Goal: Transaction & Acquisition: Purchase product/service

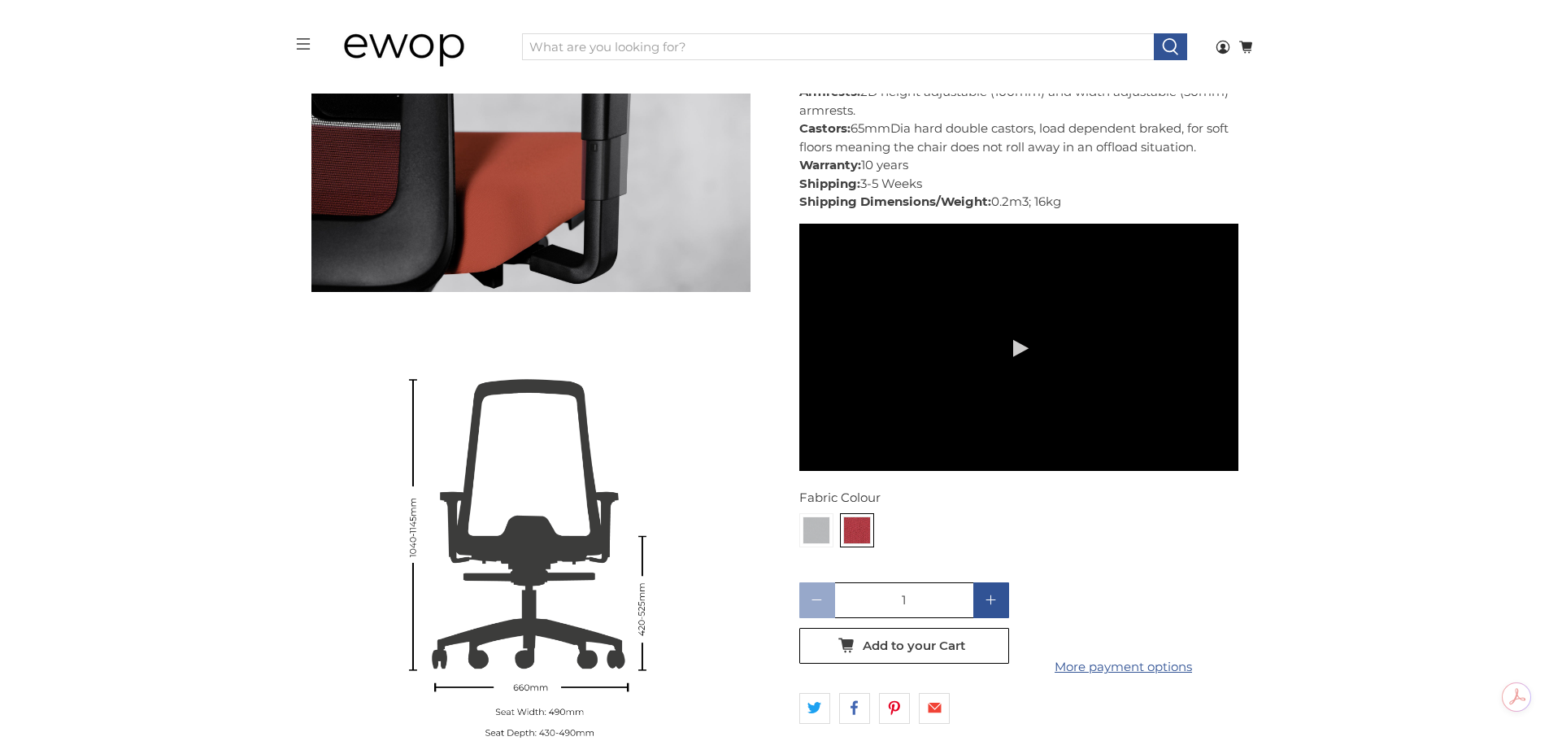
scroll to position [2769, 0]
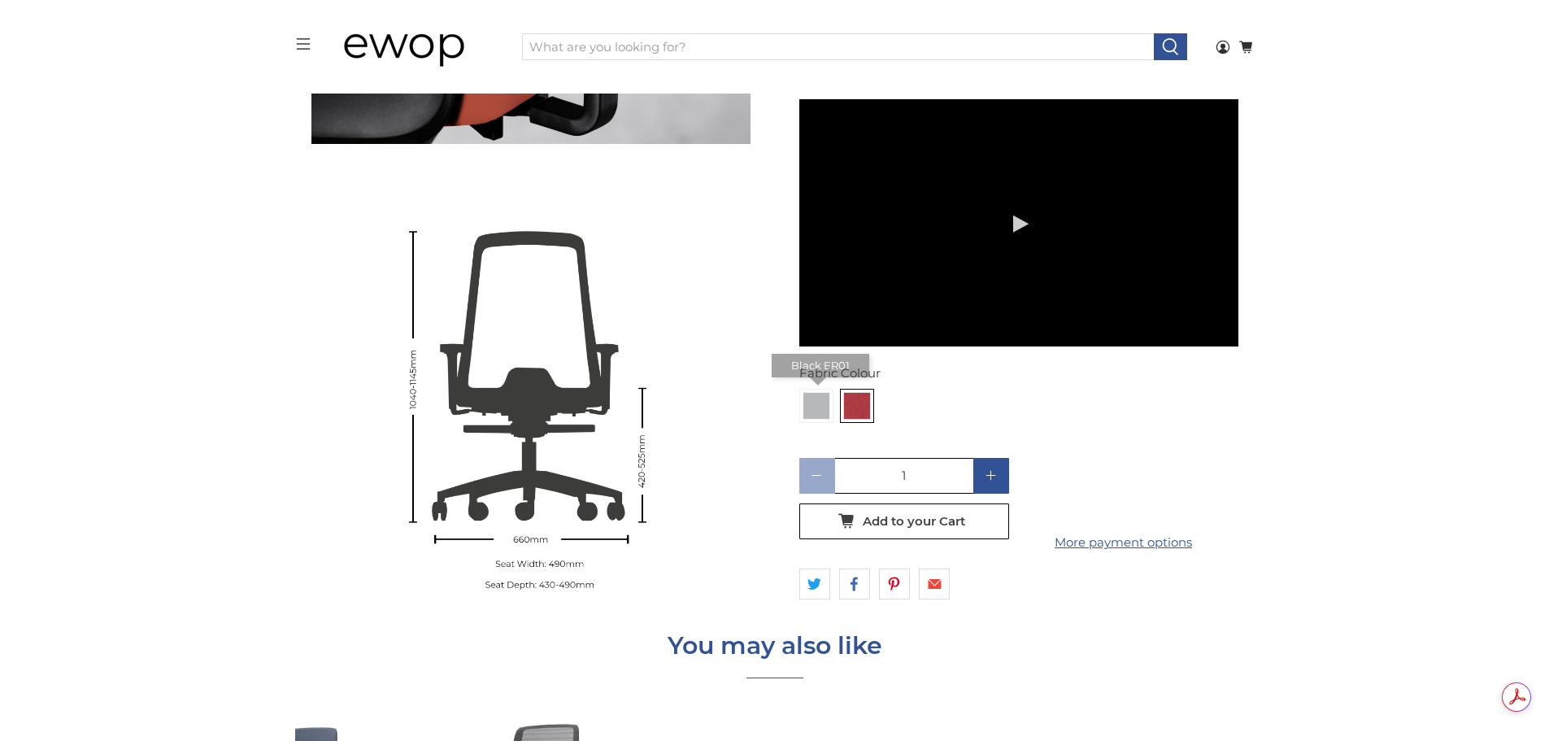
click at [814, 393] on img at bounding box center [816, 406] width 26 height 26
click at [0, 0] on input "radio" at bounding box center [0, 0] width 0 height 0
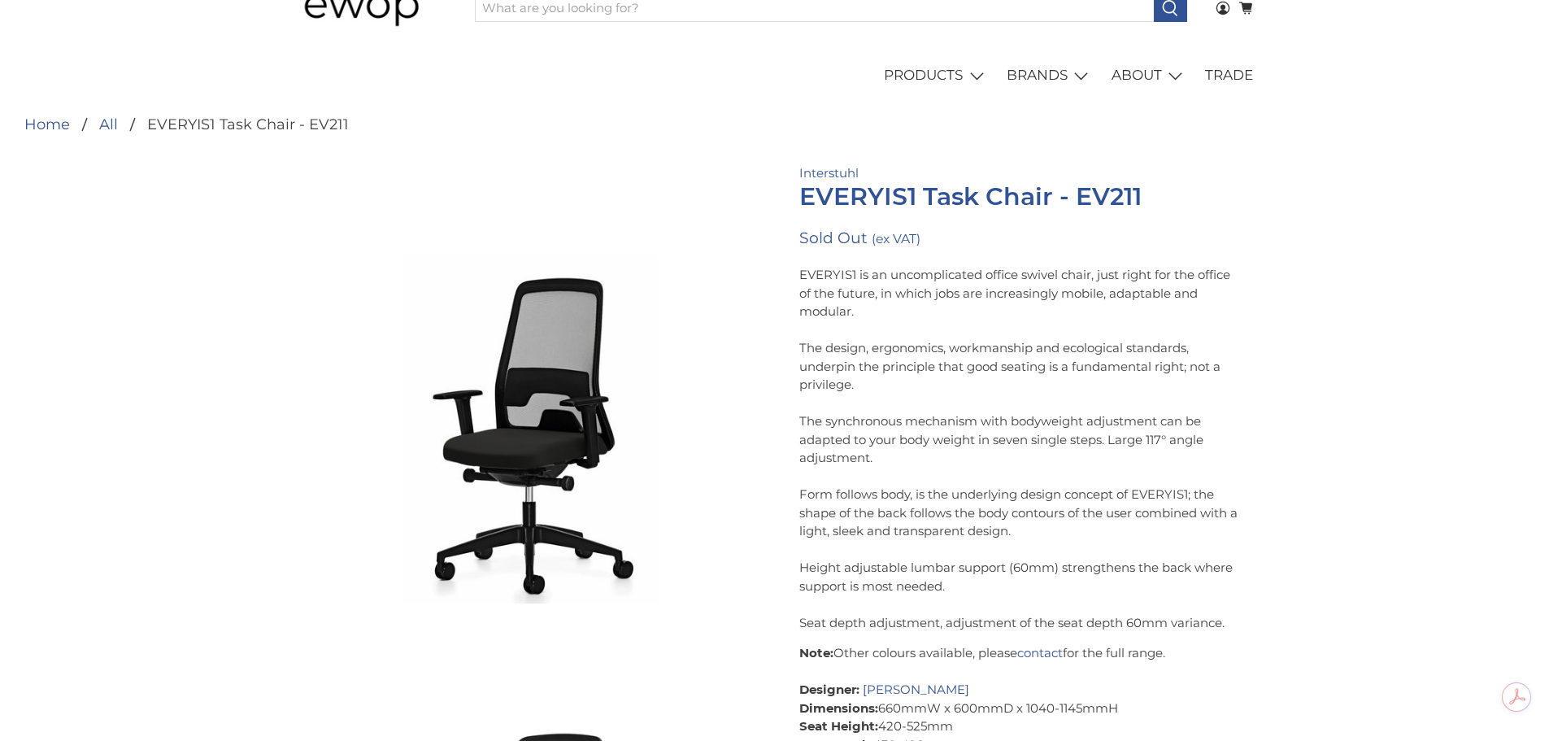
scroll to position [22, 0]
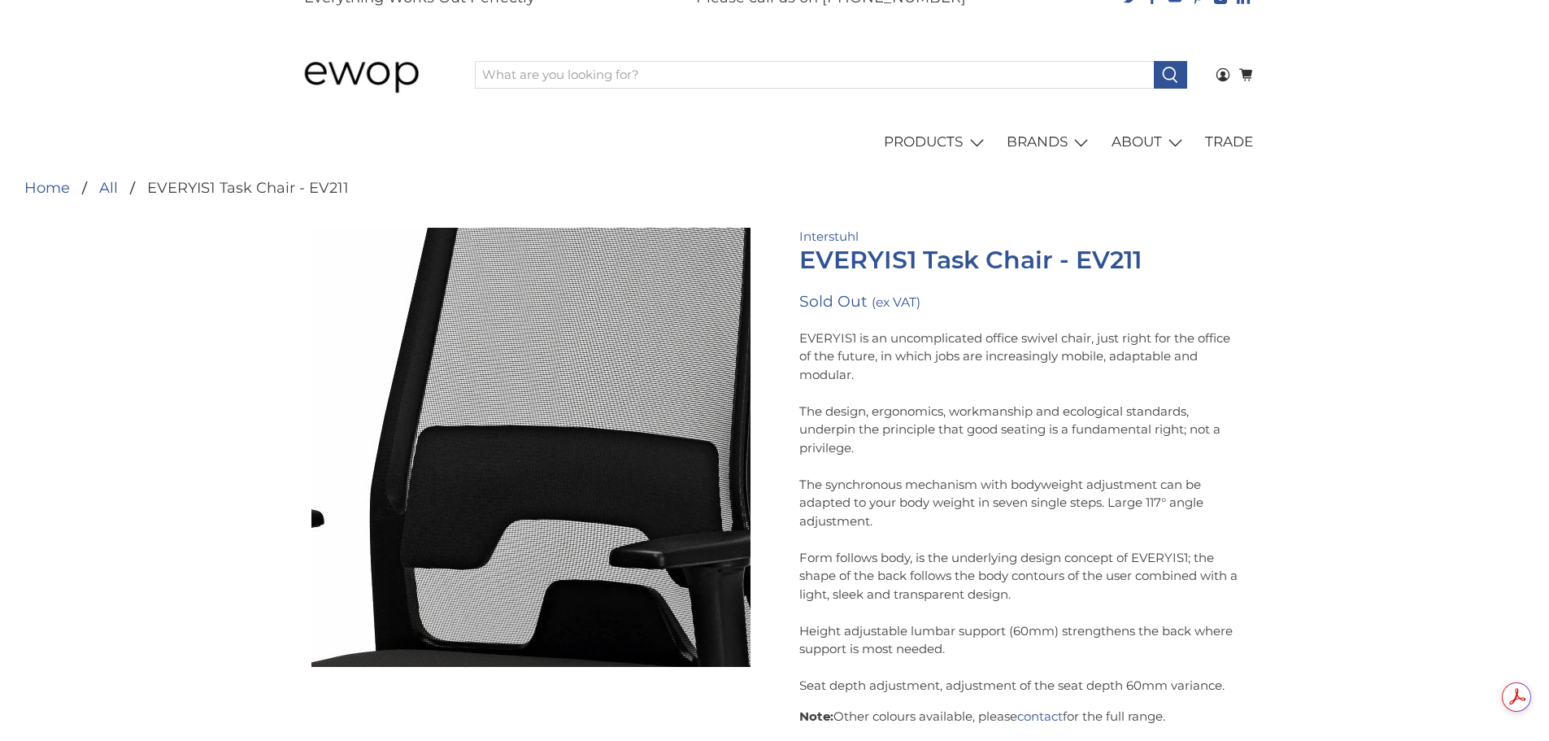
click at [541, 433] on img at bounding box center [503, 485] width 1626 height 1626
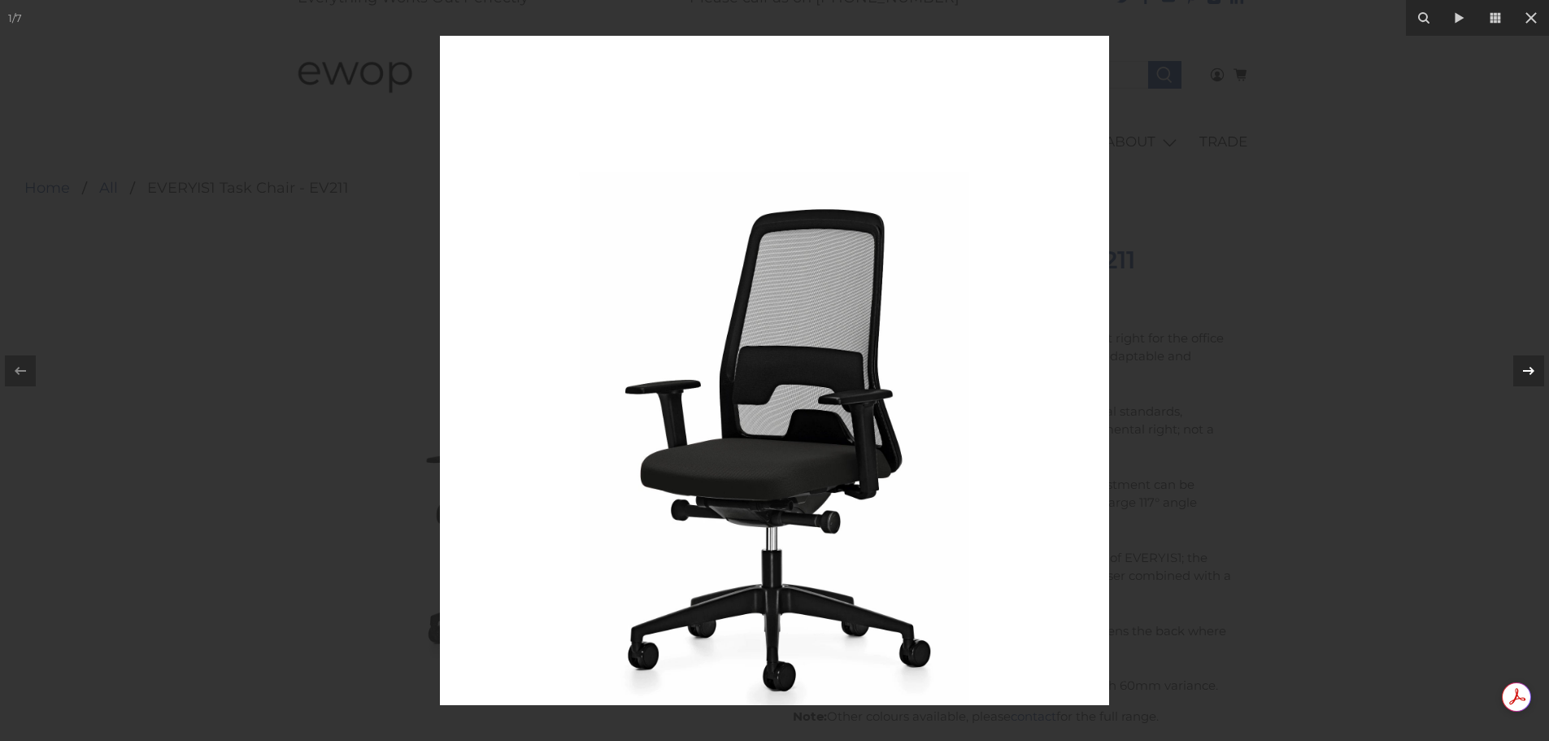
click at [1520, 375] on icon at bounding box center [1529, 371] width 20 height 20
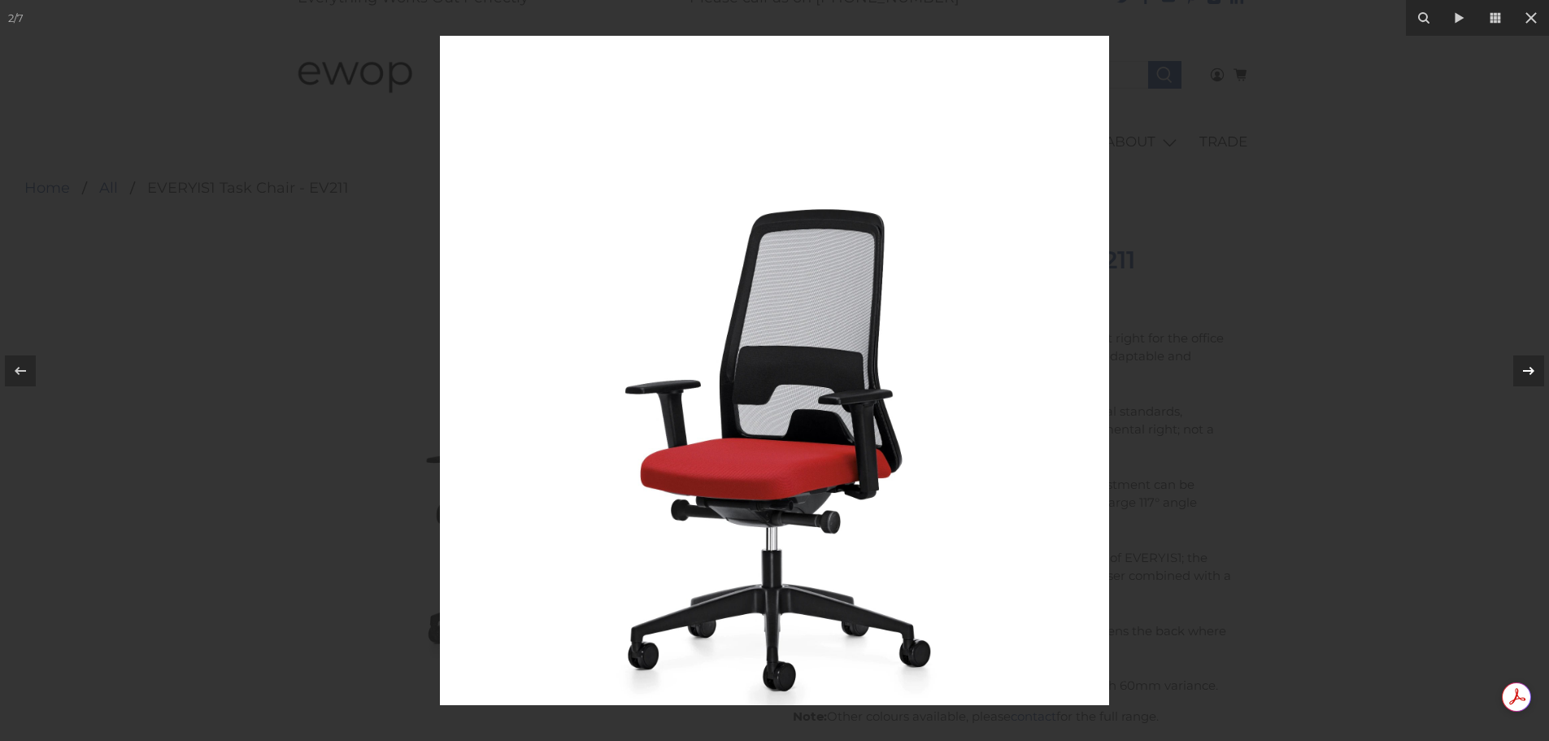
click at [1530, 375] on icon at bounding box center [1529, 371] width 20 height 20
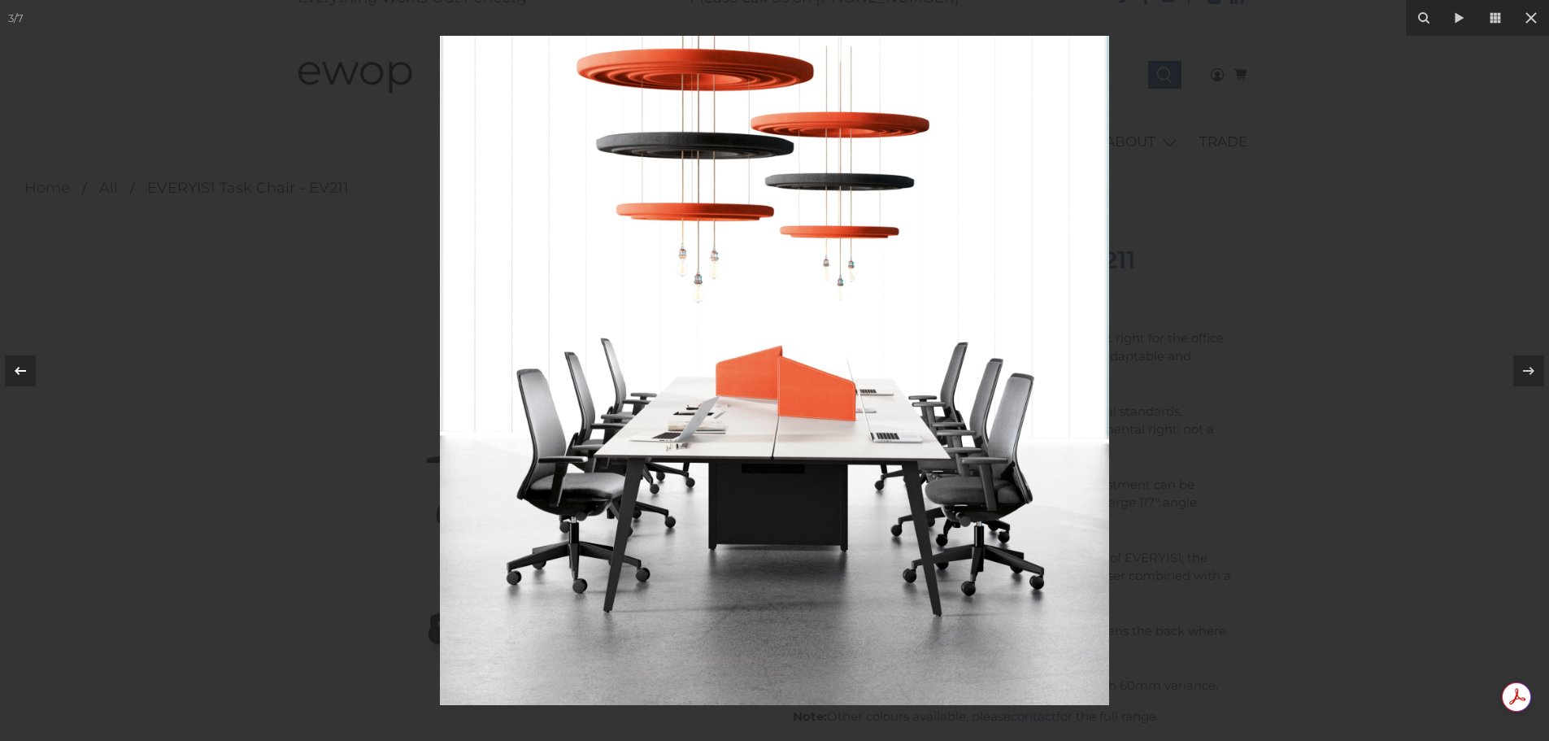
click at [24, 368] on icon at bounding box center [21, 371] width 20 height 20
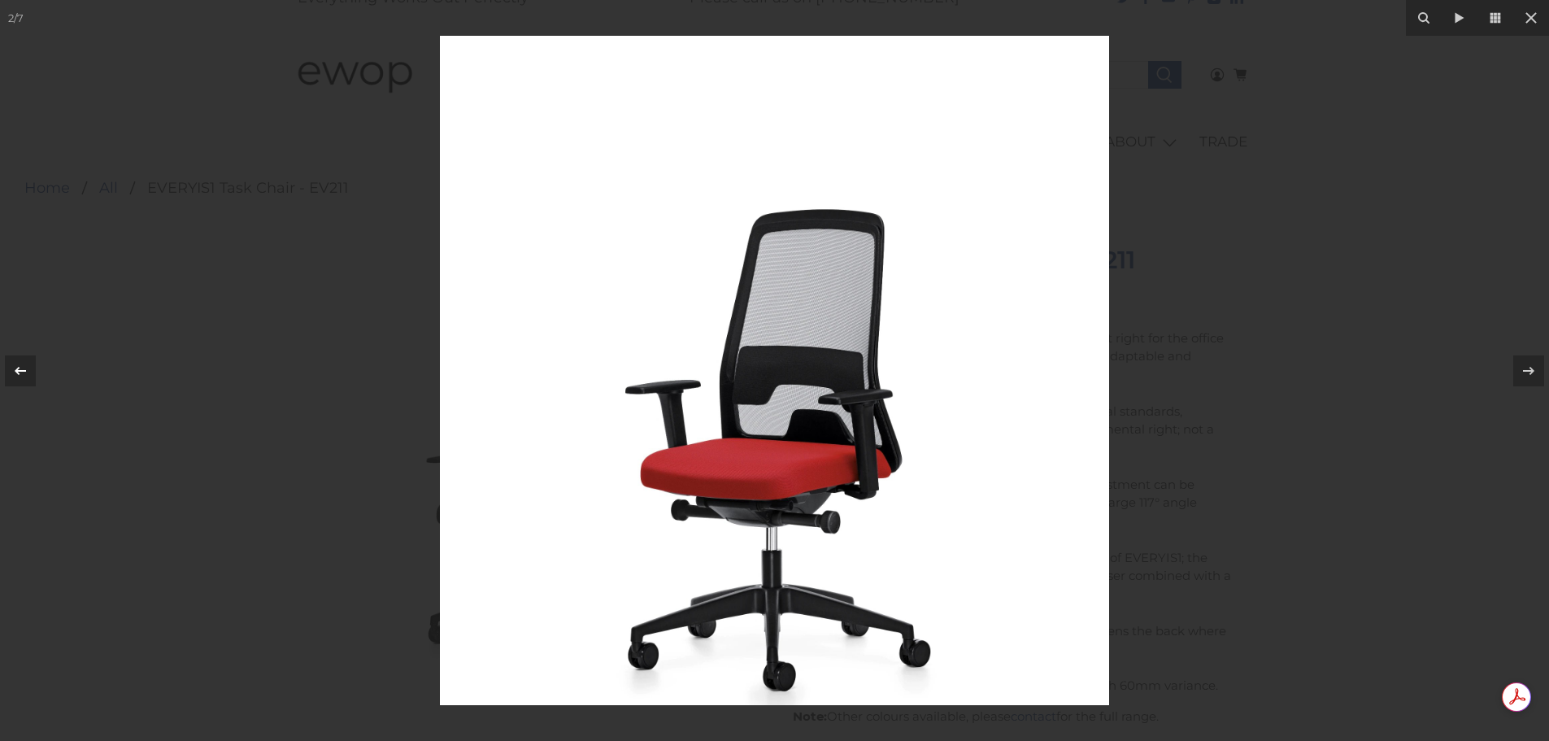
click at [24, 368] on icon at bounding box center [21, 371] width 20 height 20
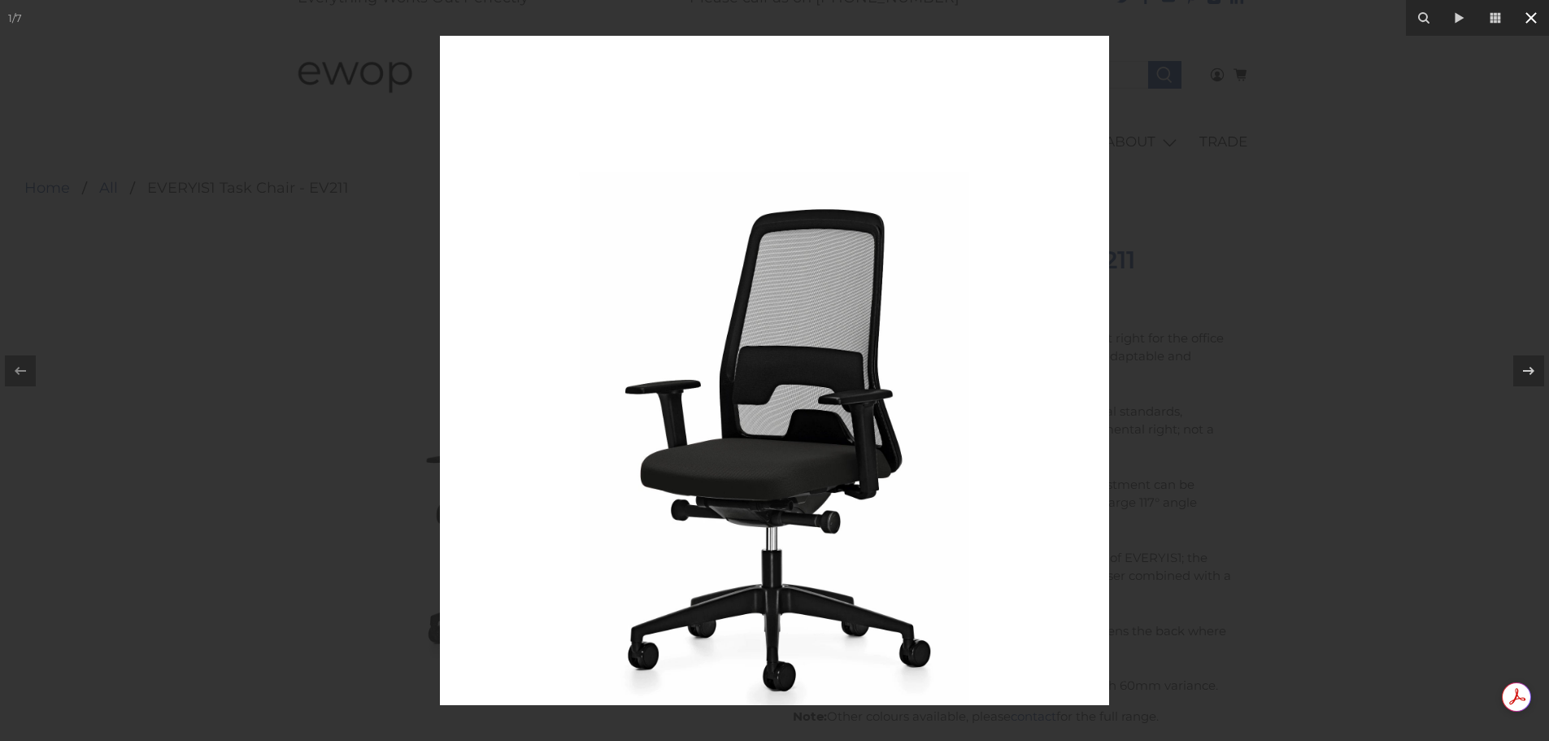
click at [1534, 19] on icon at bounding box center [1531, 18] width 20 height 20
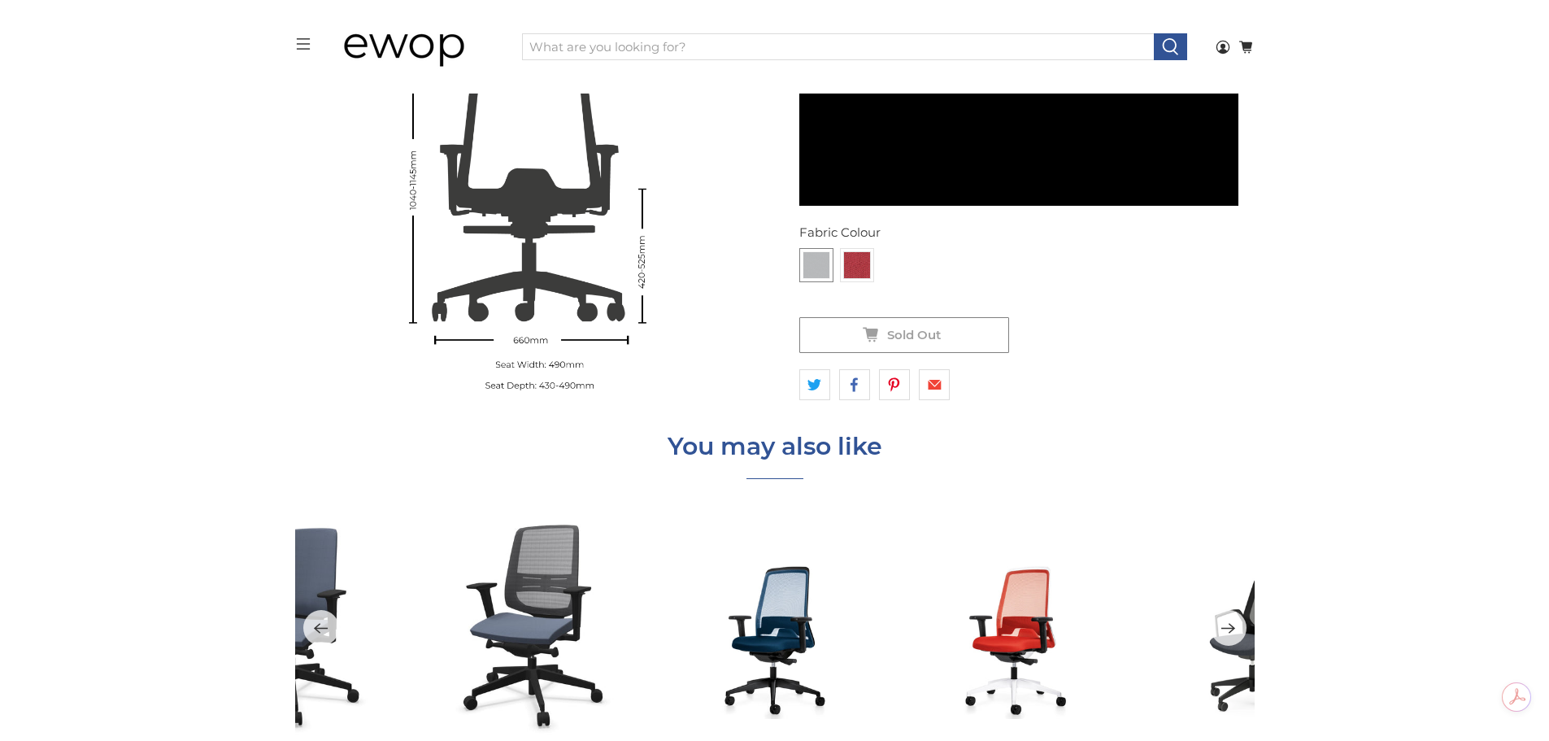
scroll to position [2982, 0]
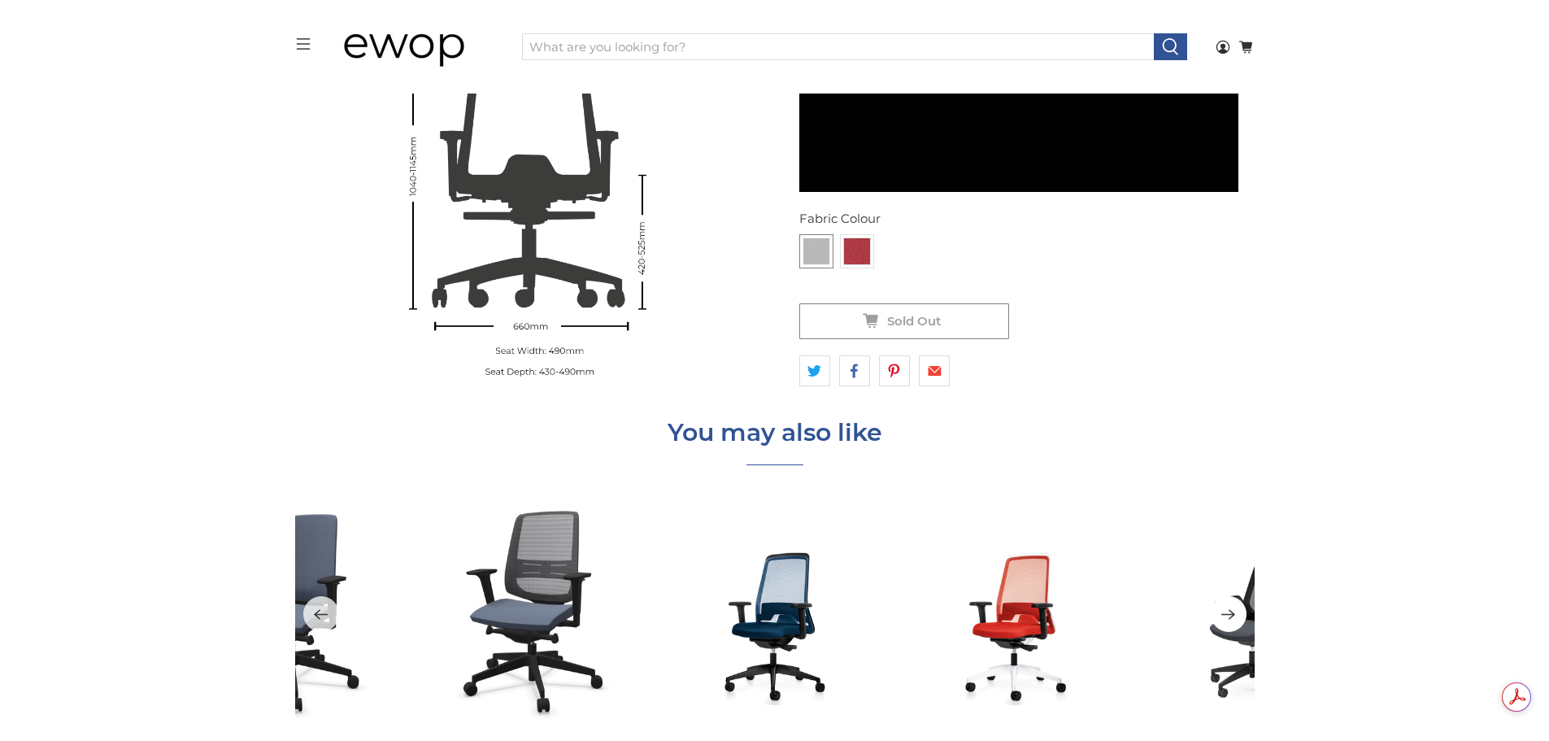
click at [1230, 617] on icon "Next" at bounding box center [1228, 614] width 14 height 11
